Goal: Entertainment & Leisure: Consume media (video, audio)

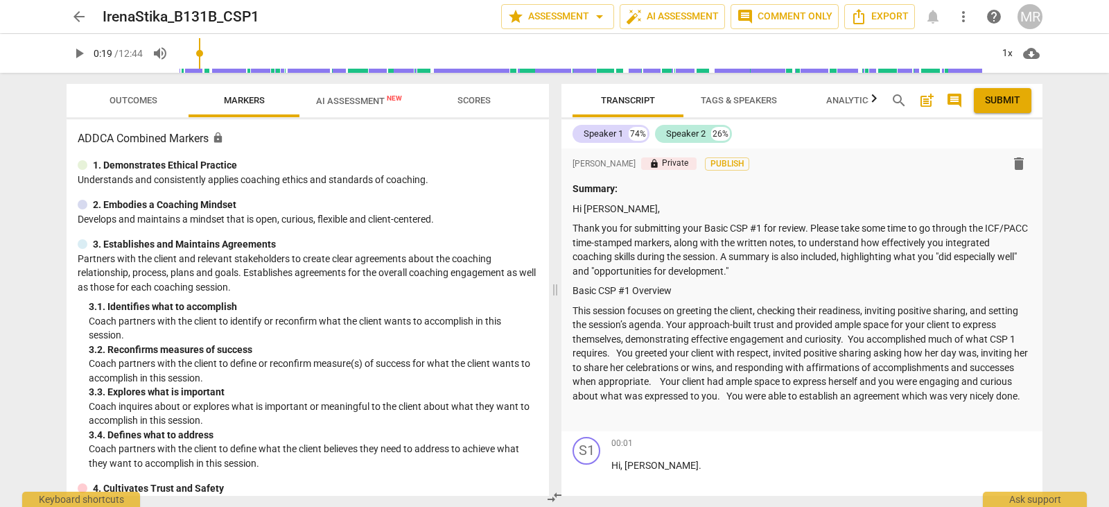
scroll to position [446, 0]
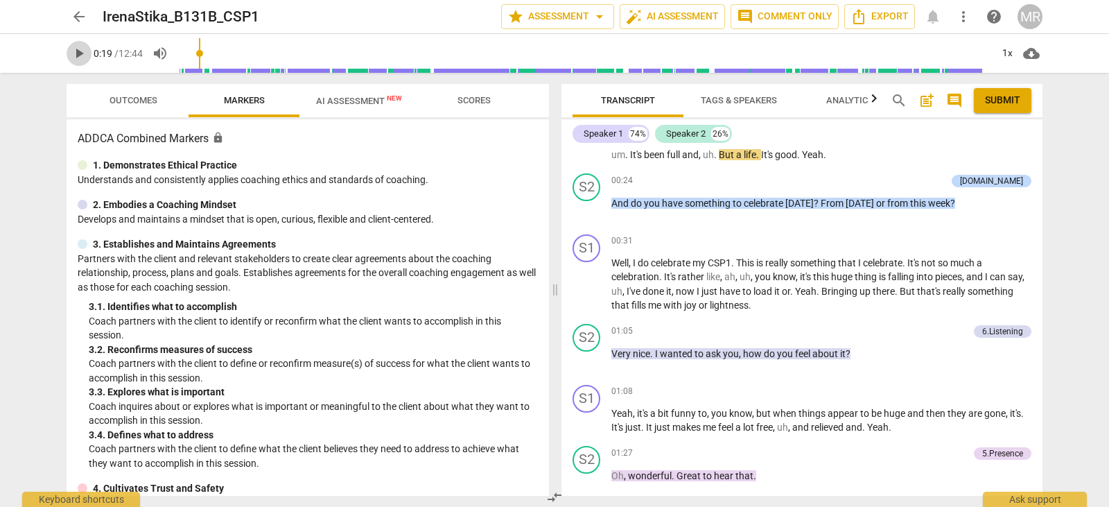
click at [73, 58] on span "play_arrow" at bounding box center [79, 53] width 17 height 17
click at [77, 55] on span "play_arrow" at bounding box center [79, 53] width 17 height 17
drag, startPoint x: 0, startPoint y: 341, endPoint x: 0, endPoint y: 539, distance: 198.2
click at [0, 0] on html "arrow_back IrenaStika_B131B_CSP1 star Assessment arrow_drop_down auto_fix_high …" at bounding box center [554, 0] width 1109 height 0
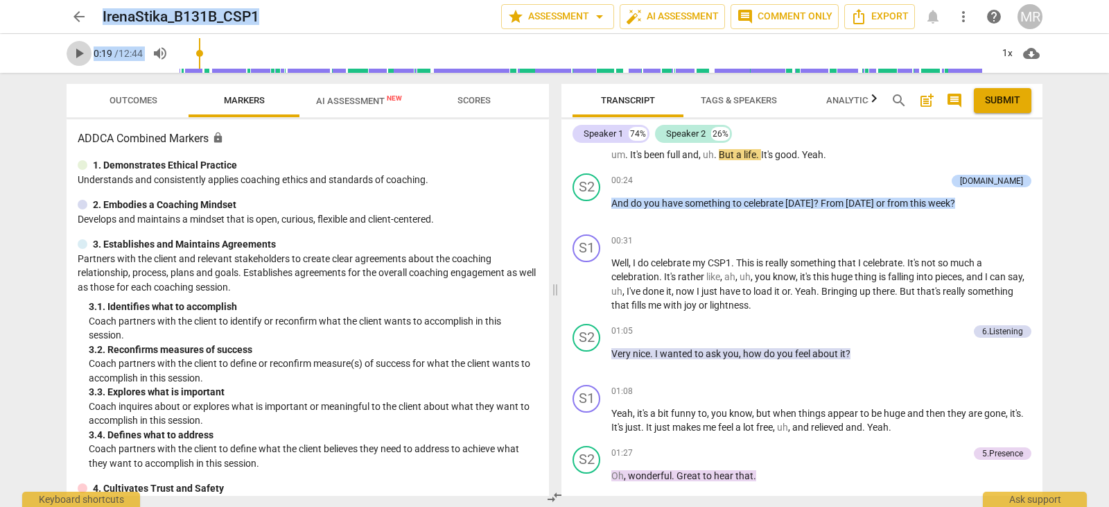
click at [80, 55] on span "play_arrow" at bounding box center [79, 53] width 17 height 17
click at [79, 54] on span "play_arrow" at bounding box center [79, 53] width 17 height 17
click at [74, 17] on span "arrow_back" at bounding box center [79, 16] width 17 height 17
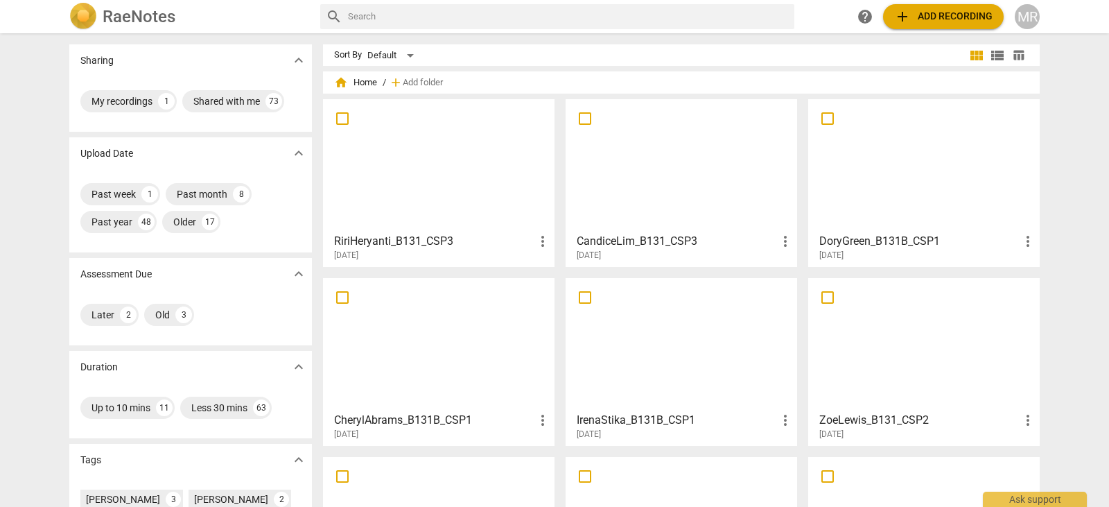
click at [664, 296] on div at bounding box center [681, 344] width 222 height 123
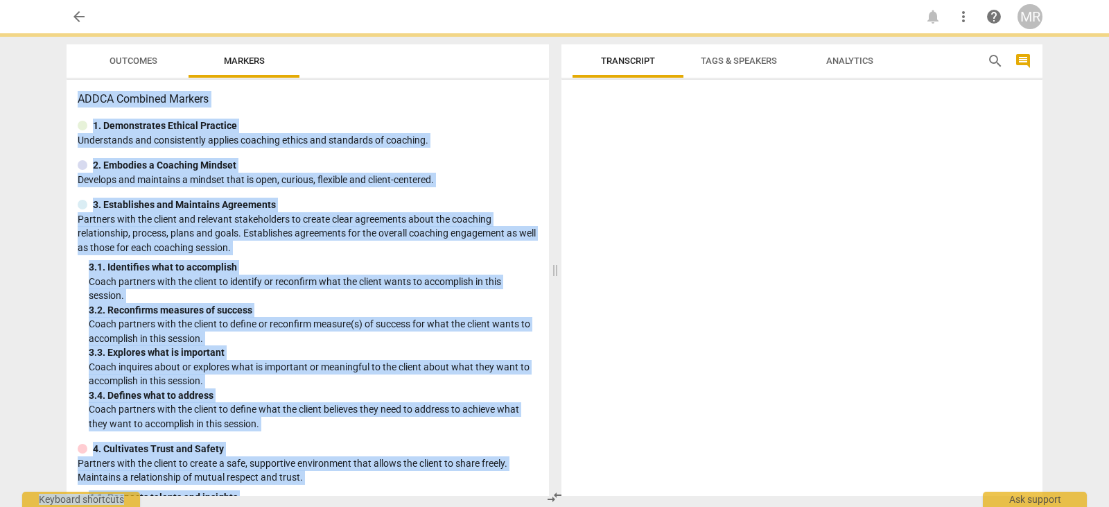
click at [664, 296] on div at bounding box center [801, 290] width 481 height 410
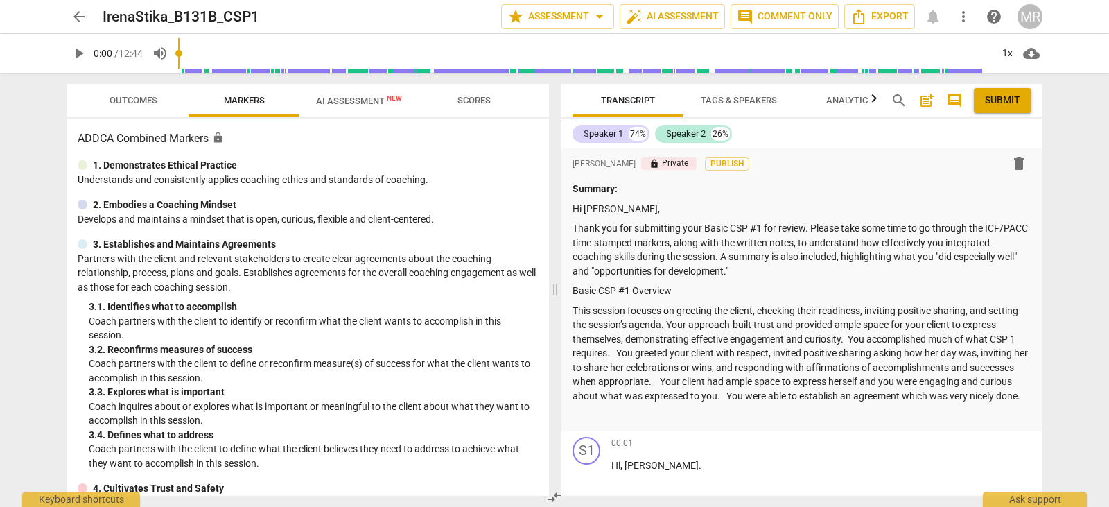
click at [81, 71] on div "play_arrow 0:00 / 12:44 volume_up 1x cloud_download" at bounding box center [555, 53] width 976 height 39
click at [80, 54] on span "play_arrow" at bounding box center [79, 53] width 17 height 17
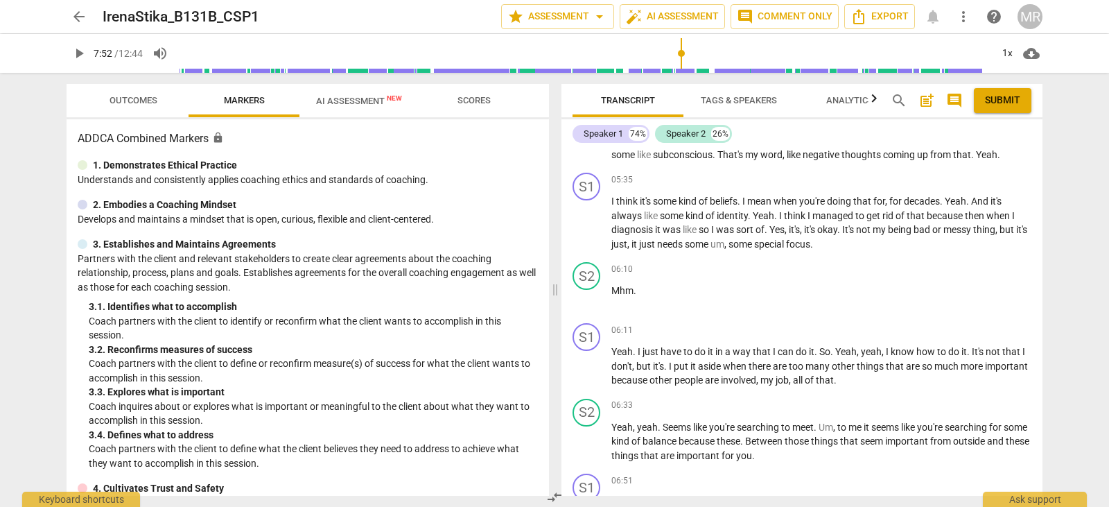
scroll to position [2736, 0]
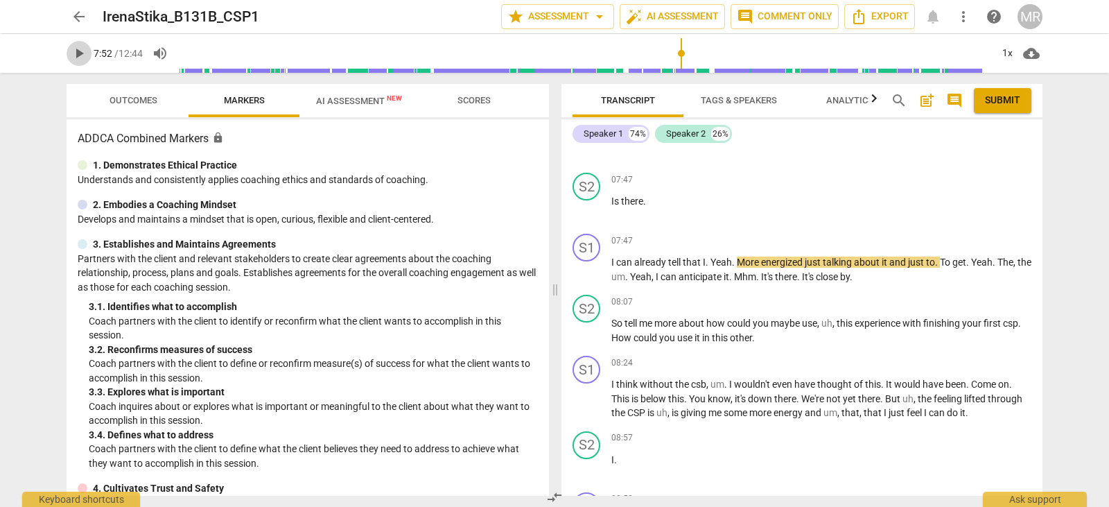
click at [83, 52] on span "play_arrow" at bounding box center [79, 53] width 17 height 17
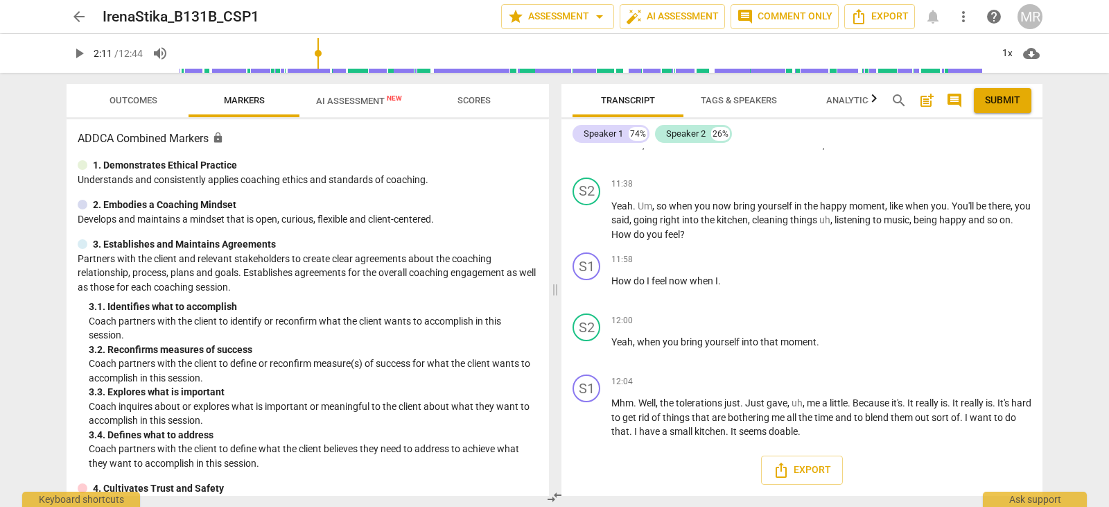
scroll to position [1113, 0]
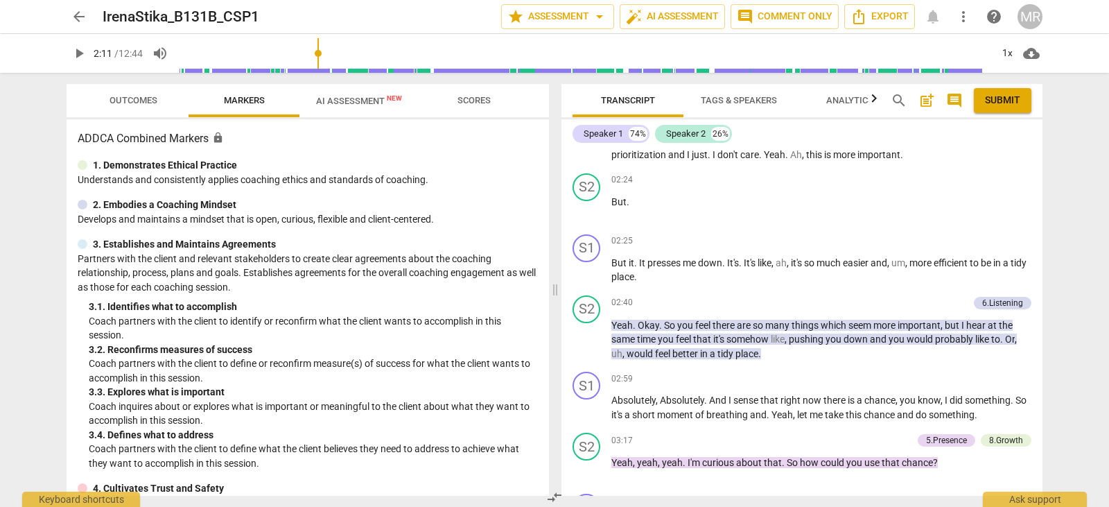
click at [320, 55] on input "range" at bounding box center [584, 53] width 813 height 44
click at [80, 49] on span "play_arrow" at bounding box center [79, 53] width 17 height 17
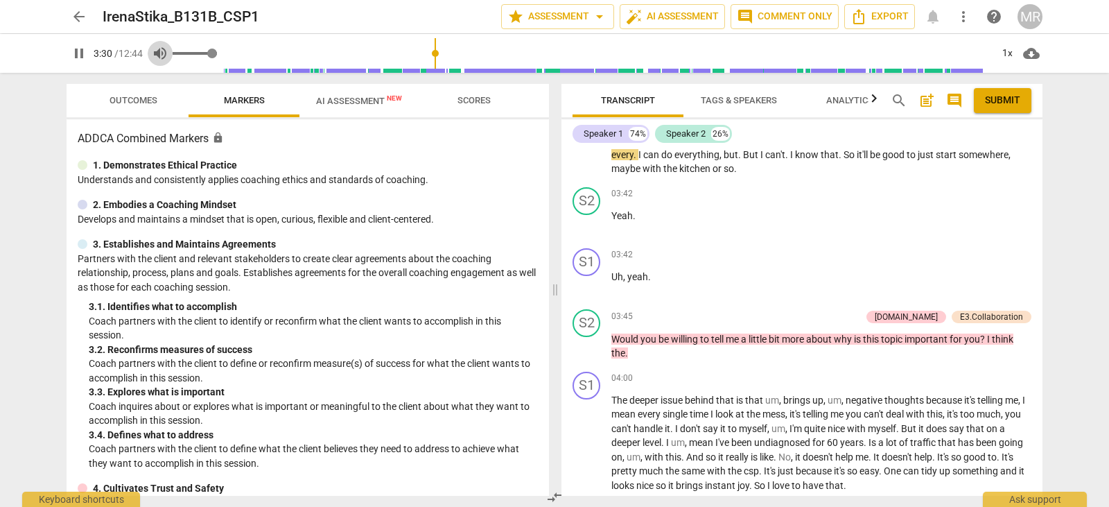
type input "211"
drag, startPoint x: 166, startPoint y: 65, endPoint x: 96, endPoint y: 62, distance: 69.4
click at [166, 65] on button "volume_up" at bounding box center [160, 53] width 25 height 25
type input "0"
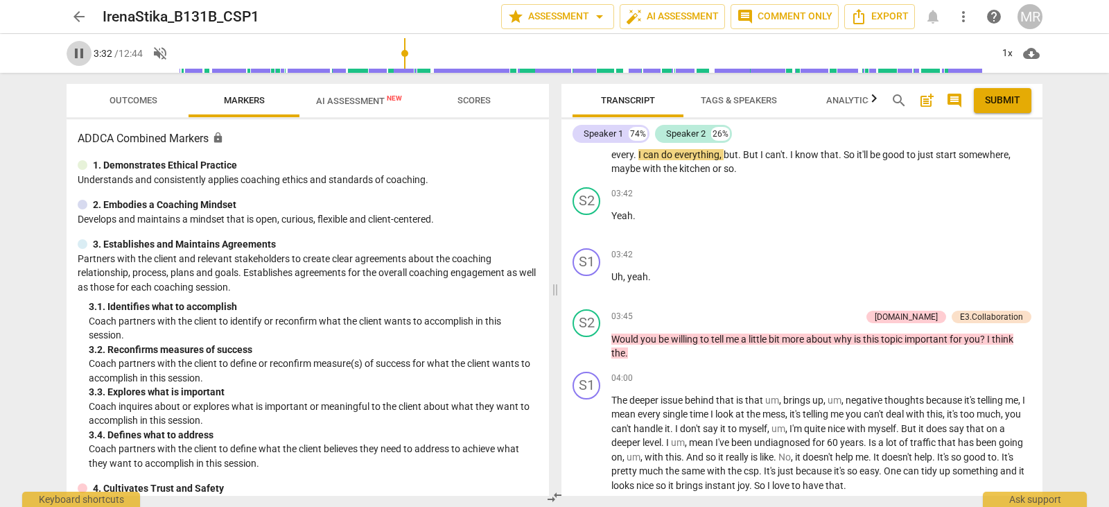
click at [76, 60] on span "pause" at bounding box center [79, 53] width 17 height 17
click at [76, 60] on span "play_arrow" at bounding box center [79, 53] width 17 height 17
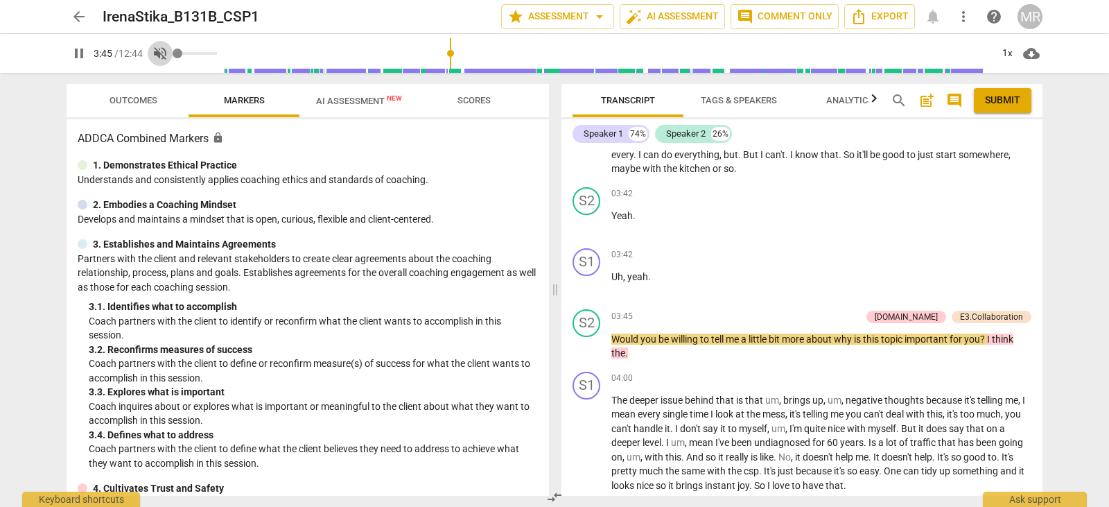
type input "226"
click at [163, 51] on span "volume_off" at bounding box center [160, 53] width 17 height 17
type input "1"
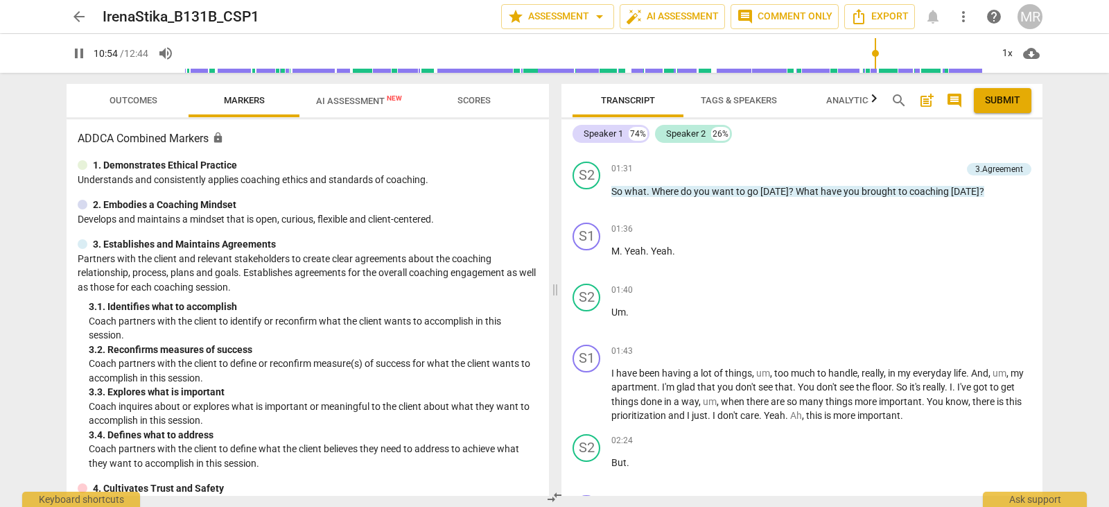
scroll to position [869, 0]
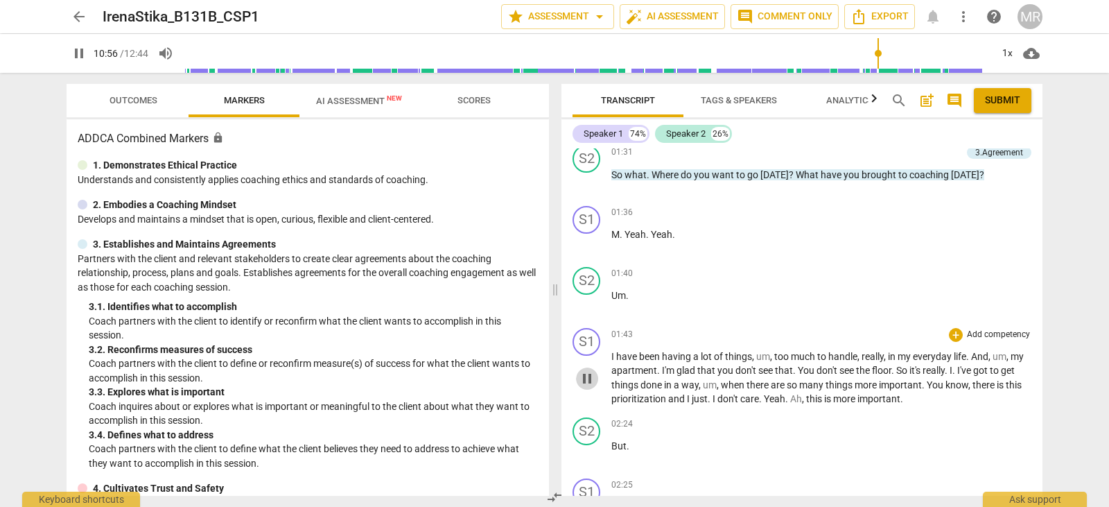
click at [595, 387] on span "pause" at bounding box center [587, 378] width 17 height 17
click at [595, 387] on span "play_arrow" at bounding box center [587, 378] width 17 height 17
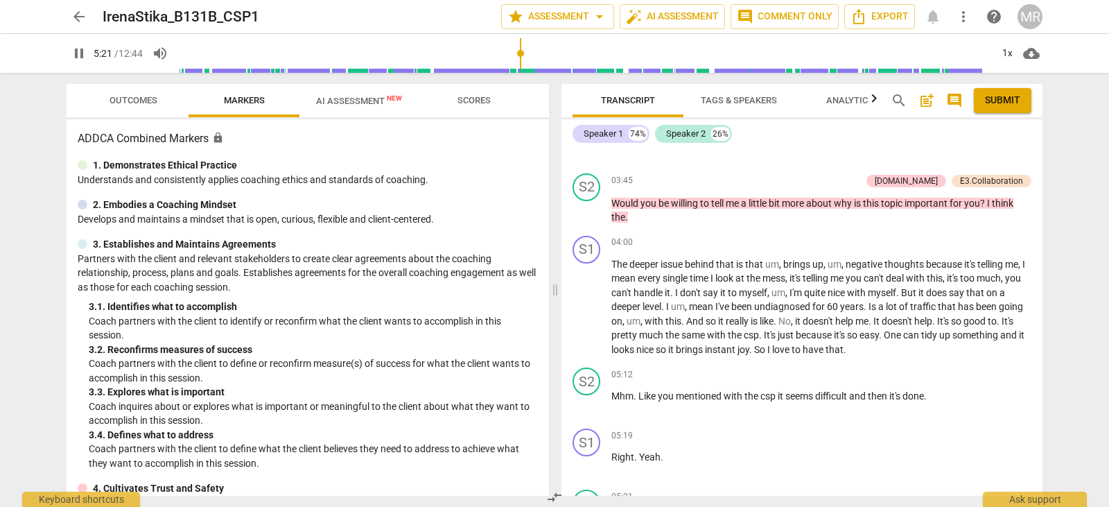
scroll to position [2008, 0]
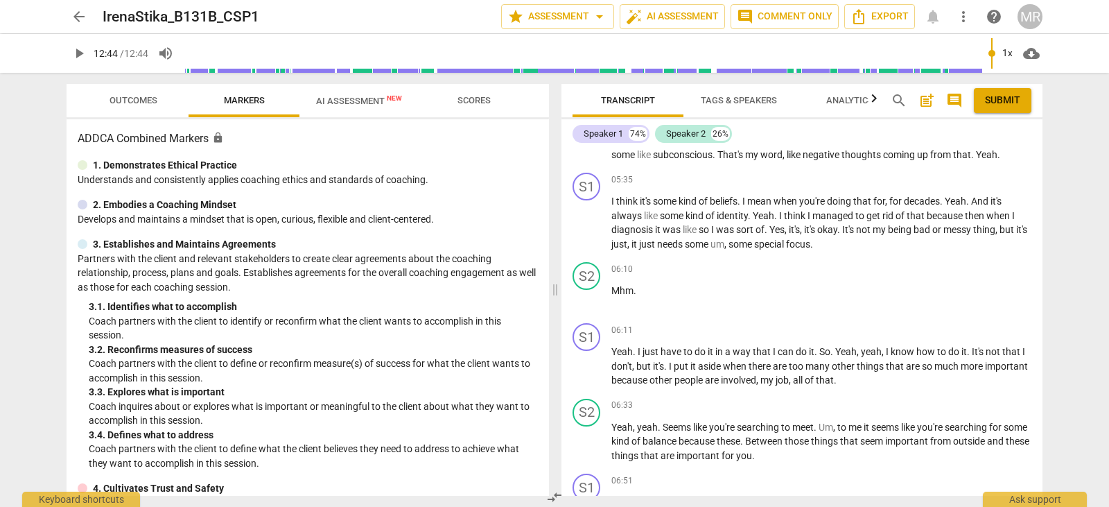
type input "764"
